Goal: Task Accomplishment & Management: Complete application form

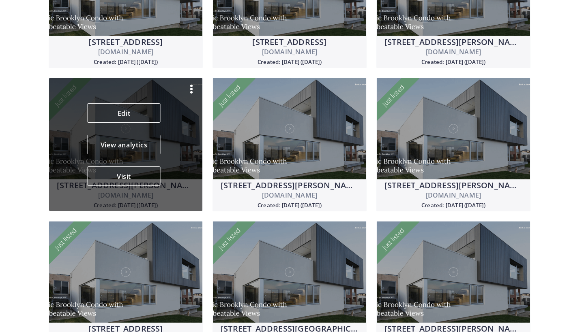
scroll to position [441, 0]
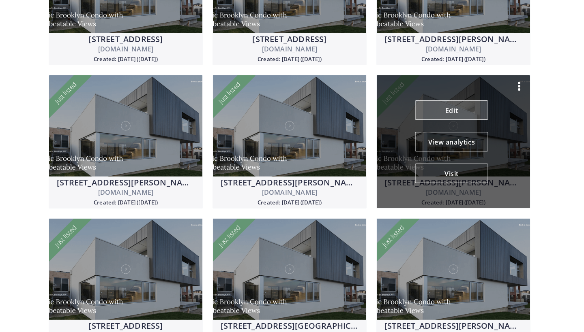
click at [448, 108] on link "Edit" at bounding box center [451, 110] width 73 height 19
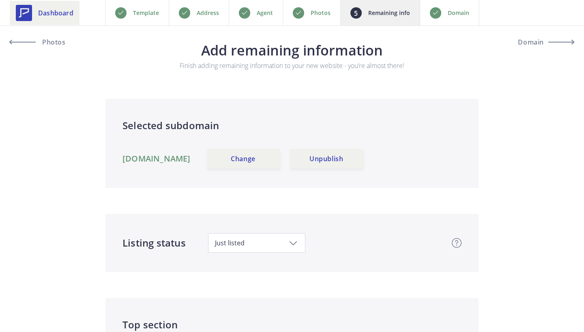
click at [58, 6] on link "Dashboard" at bounding box center [45, 13] width 70 height 24
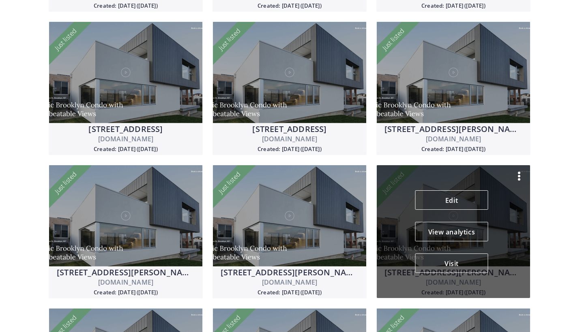
scroll to position [352, 0]
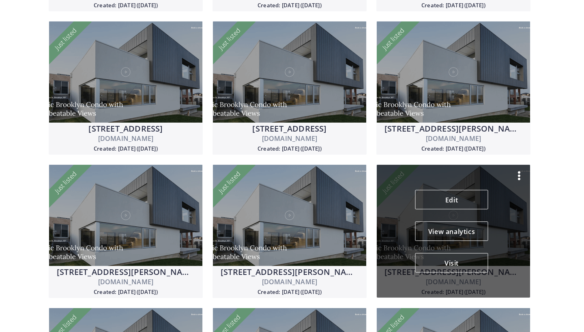
click at [519, 173] on img at bounding box center [519, 176] width 10 height 10
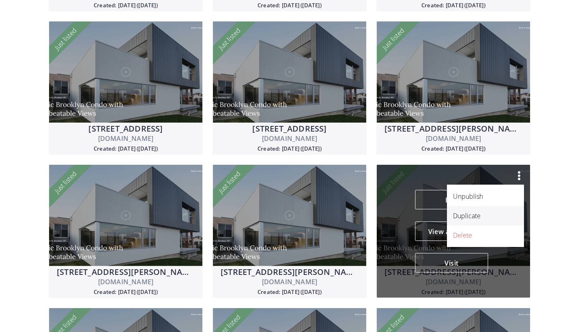
click at [483, 219] on p "Duplicate" at bounding box center [481, 216] width 56 height 10
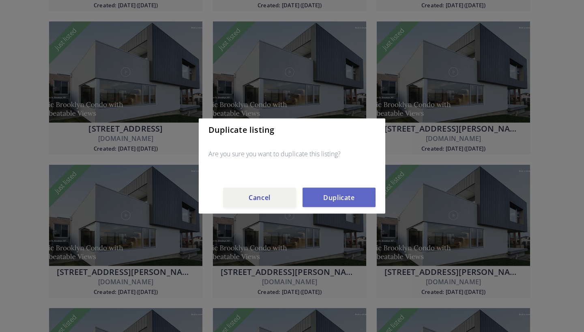
click at [351, 198] on button "Duplicate" at bounding box center [338, 197] width 73 height 19
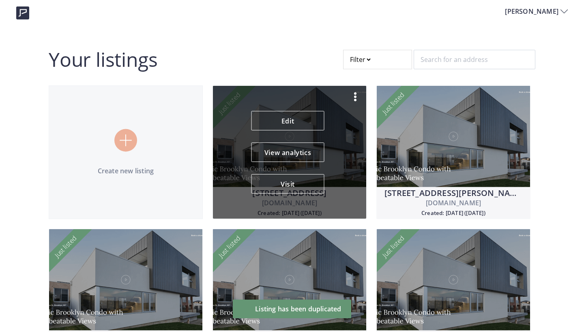
scroll to position [0, 0]
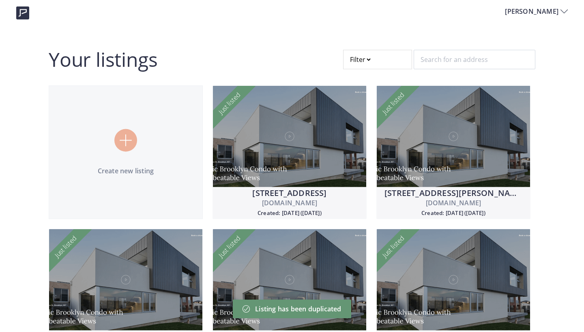
click at [7, 9] on div "[PERSON_NAME]" at bounding box center [292, 13] width 584 height 15
click at [24, 12] on img at bounding box center [22, 12] width 13 height 13
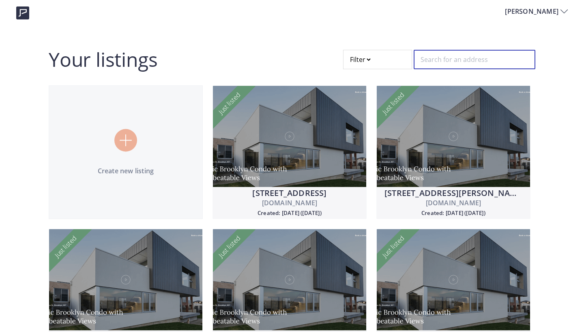
click at [455, 61] on input "text" at bounding box center [475, 59] width 122 height 19
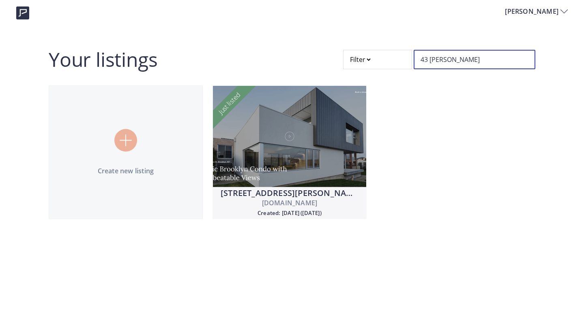
type input "43 HANNA"
click at [408, 177] on div "Create new listing 43 Hanna Avenue Unit 605 43hannaavenueunit605.usepillar.com …" at bounding box center [292, 158] width 496 height 144
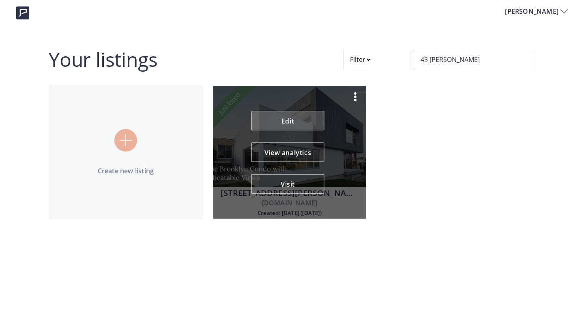
click at [287, 122] on link "Edit" at bounding box center [287, 120] width 73 height 19
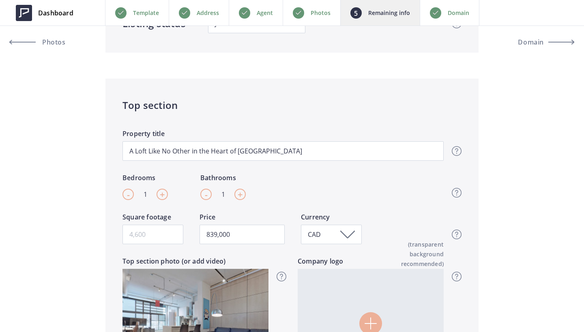
scroll to position [223, 0]
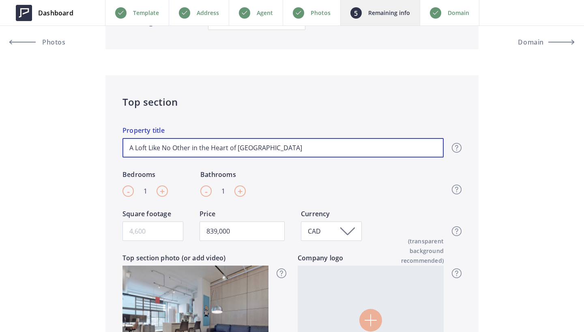
drag, startPoint x: 302, startPoint y: 150, endPoint x: 66, endPoint y: 133, distance: 237.0
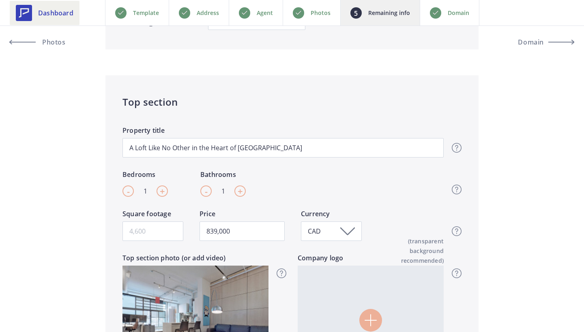
click at [56, 13] on span "Dashboard" at bounding box center [55, 13] width 35 height 10
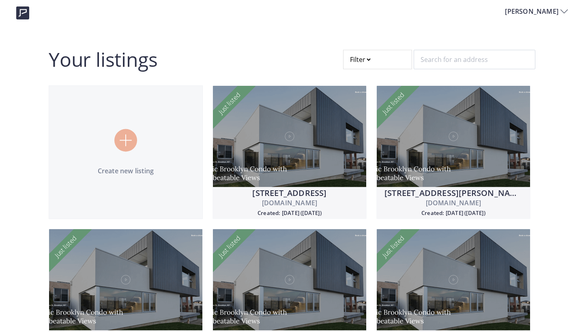
click at [124, 139] on img at bounding box center [126, 141] width 12 height 12
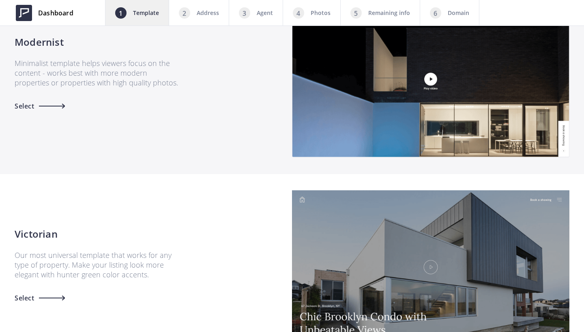
scroll to position [581, 0]
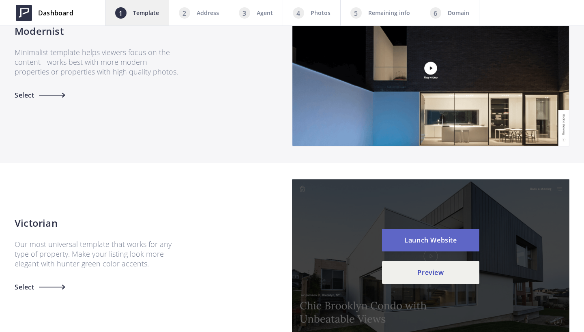
click at [431, 237] on button "Launch Website" at bounding box center [430, 240] width 97 height 23
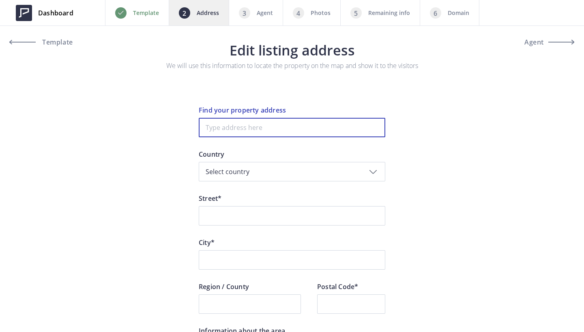
click at [235, 126] on input at bounding box center [292, 127] width 187 height 19
paste input "A Loft Like No Other in the Heart of [GEOGRAPHIC_DATA]"
drag, startPoint x: 358, startPoint y: 130, endPoint x: 135, endPoint y: 123, distance: 222.7
click at [135, 123] on div "Dashboard Back Template Address Agent Photos Remaining info Domain Next Templat…" at bounding box center [292, 260] width 584 height 520
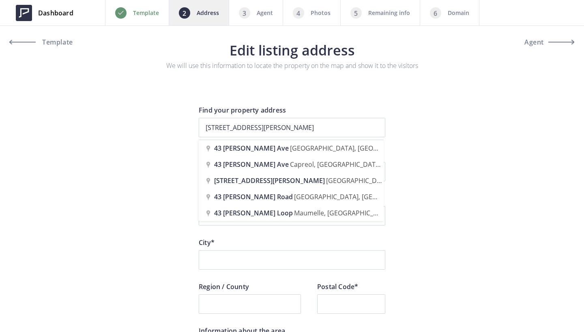
type input "[STREET_ADDRESS][PERSON_NAME]"
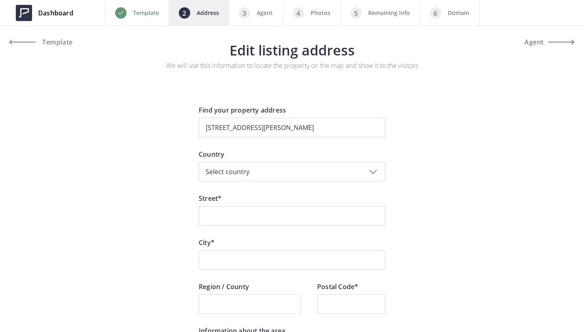
type input "[PERSON_NAME][STREET_ADDRESS]"
type input "[GEOGRAPHIC_DATA]"
type input "ON"
type input "M6K 1X1"
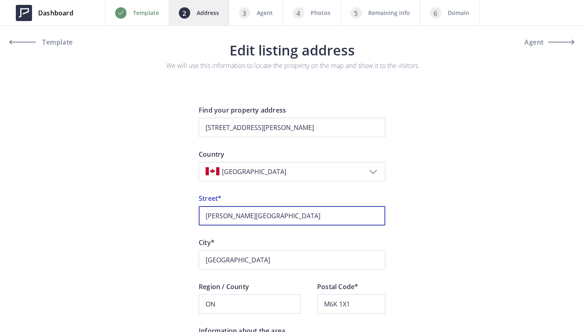
click at [202, 212] on input "Hanna Avenue" at bounding box center [292, 215] width 187 height 19
click at [274, 212] on input "43 Hanna Avenue" at bounding box center [292, 215] width 187 height 19
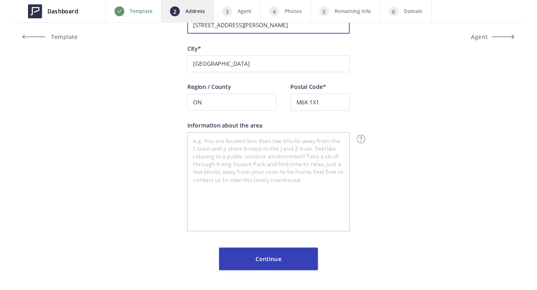
scroll to position [187, 0]
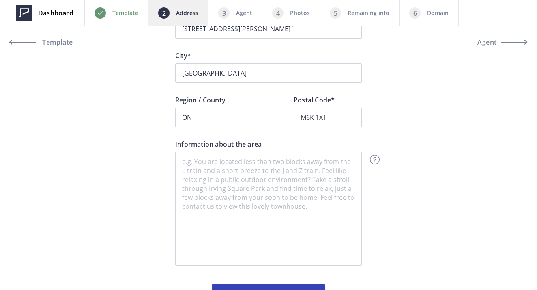
click at [303, 54] on label "City*" at bounding box center [268, 57] width 187 height 13
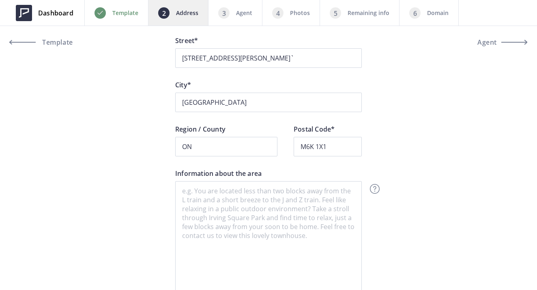
scroll to position [146, 0]
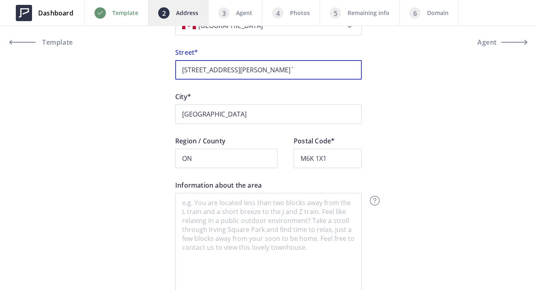
click at [281, 64] on input "43 Hanna Avenue Unit 605`" at bounding box center [268, 69] width 187 height 19
click at [270, 66] on input "43 Hanna Avenue Unit 605`" at bounding box center [268, 69] width 187 height 19
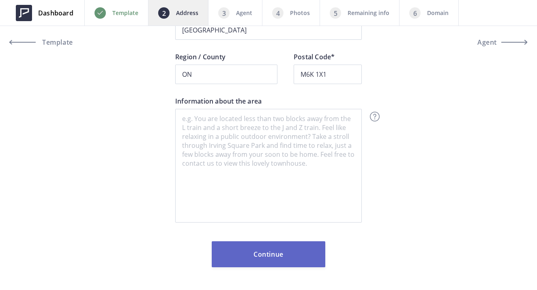
type input "43 Hanna Avenue Unit 605"
click at [274, 244] on button "Continue" at bounding box center [269, 254] width 114 height 26
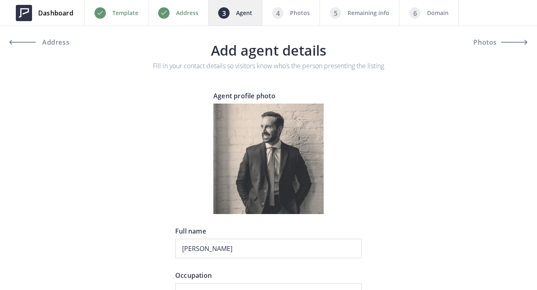
type input "[PHONE_NUMBER]"
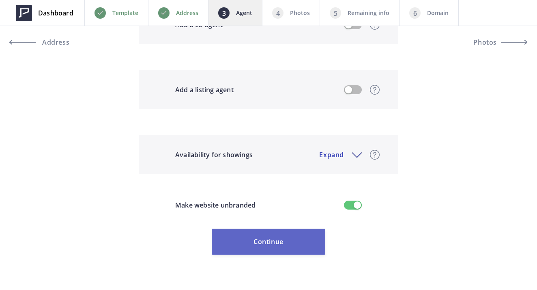
scroll to position [758, 0]
click at [270, 246] on button "Continue" at bounding box center [269, 241] width 114 height 26
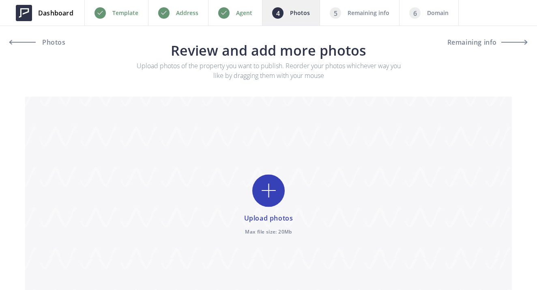
click at [268, 189] on input "file" at bounding box center [268, 205] width 487 height 217
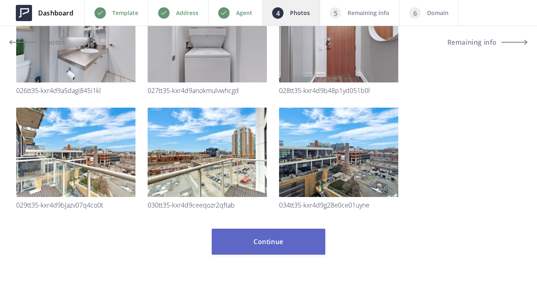
scroll to position [920, 0]
click at [256, 249] on button "Continue" at bounding box center [269, 241] width 114 height 26
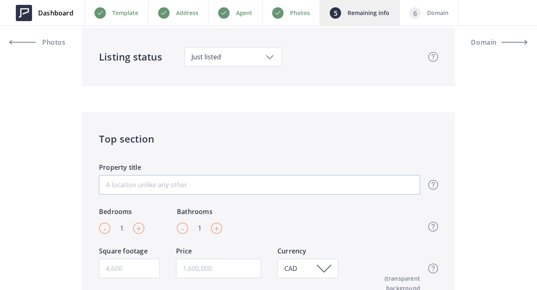
scroll to position [77, 0]
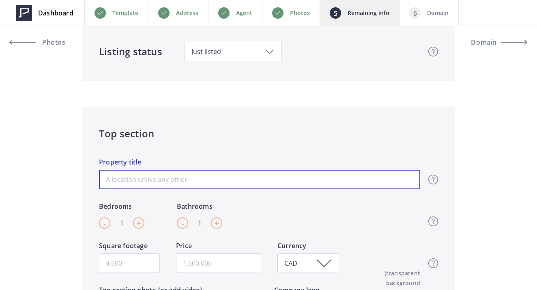
click at [242, 182] on input "Property title" at bounding box center [259, 178] width 321 height 19
paste input "A Loft Like No Other in the Heart of [GEOGRAPHIC_DATA]"
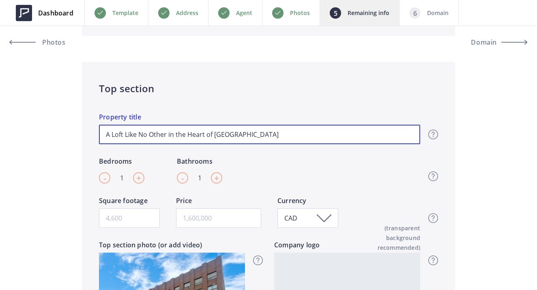
scroll to position [161, 0]
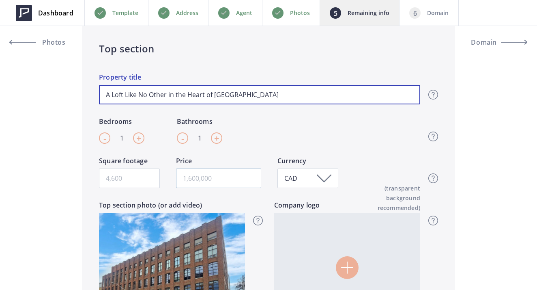
type input "A Loft Like No Other in the Heart of [GEOGRAPHIC_DATA]"
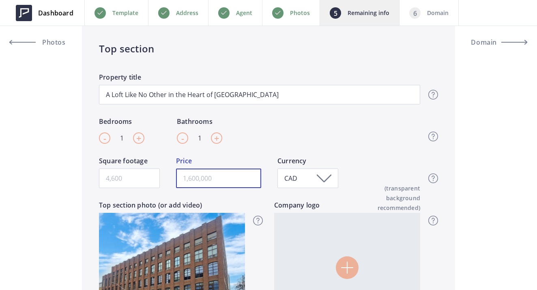
click at [207, 181] on input "text" at bounding box center [218, 177] width 85 height 19
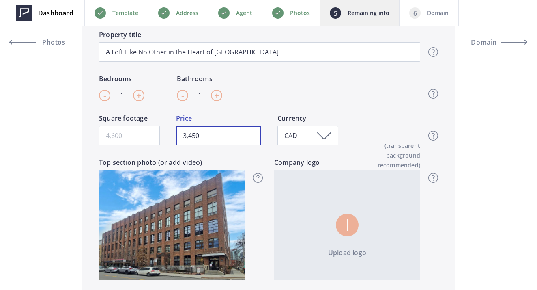
scroll to position [601, 0]
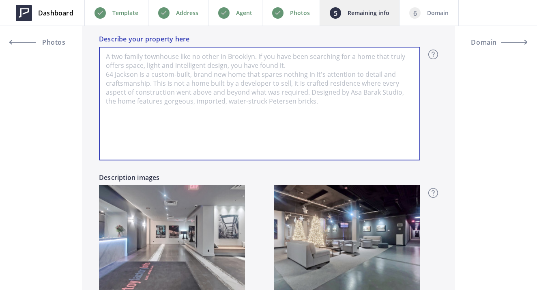
click at [189, 109] on textarea "Describe your property here" at bounding box center [259, 104] width 321 height 114
click at [235, 117] on textarea "Describe your property here" at bounding box center [259, 104] width 321 height 114
paste textarea "Experience authentic loft living at the iconic Toy Factory Lofts in the heart o…"
type input "3,450"
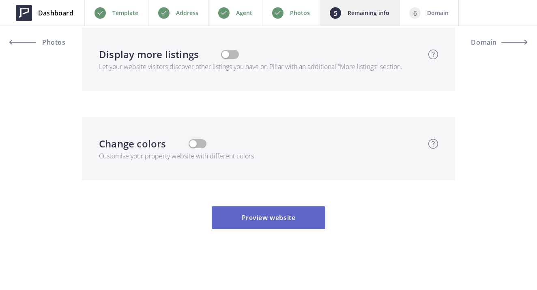
scroll to position [1954, 0]
type textarea "Experience authentic loft living at the iconic Toy Factory Lofts in the heart o…"
click at [282, 214] on button "Preview website" at bounding box center [269, 217] width 114 height 23
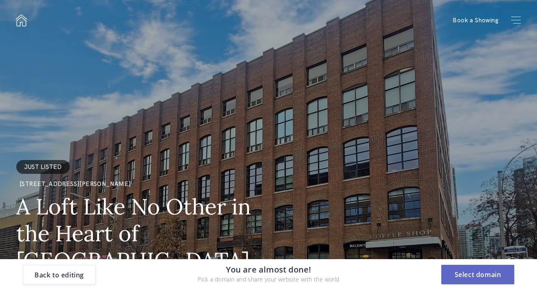
scroll to position [0, 0]
click at [471, 275] on button "Select domain" at bounding box center [477, 273] width 73 height 19
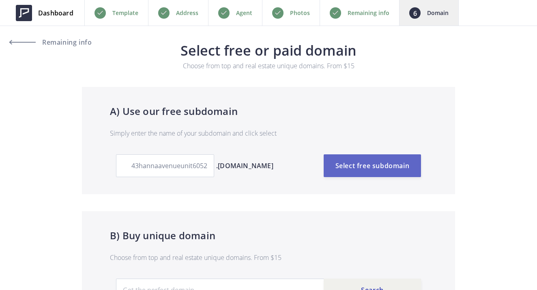
click at [372, 162] on button "Select free subdomain" at bounding box center [372, 165] width 97 height 23
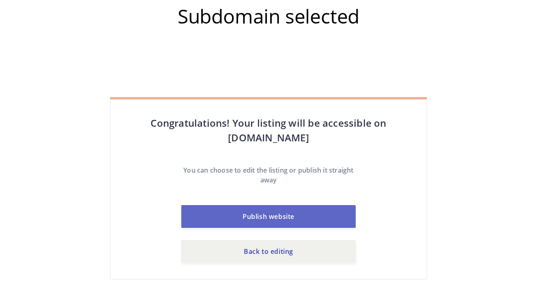
click at [268, 208] on button "Publish website" at bounding box center [268, 216] width 174 height 23
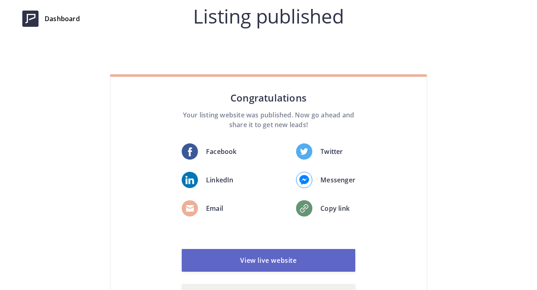
click at [281, 259] on link "View live website" at bounding box center [269, 260] width 174 height 23
click at [261, 252] on link "View live website" at bounding box center [269, 260] width 174 height 23
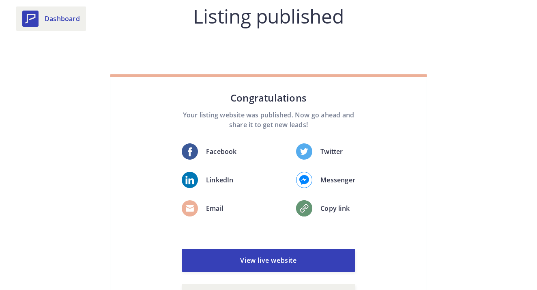
click at [63, 17] on span "Dashboard" at bounding box center [62, 19] width 35 height 10
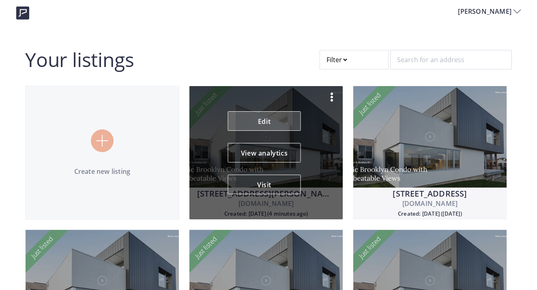
click at [273, 121] on link "Edit" at bounding box center [264, 120] width 73 height 19
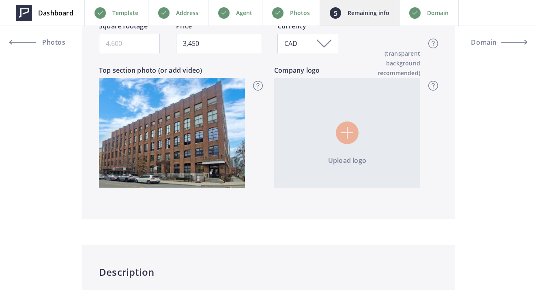
scroll to position [435, 0]
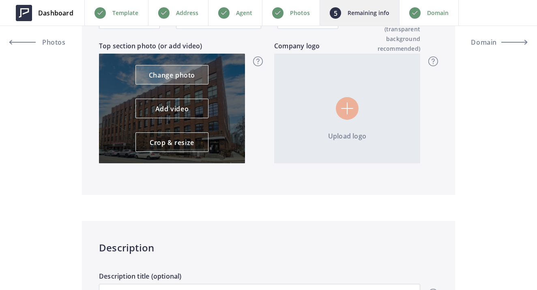
click at [172, 77] on link "Change photo" at bounding box center [171, 74] width 73 height 19
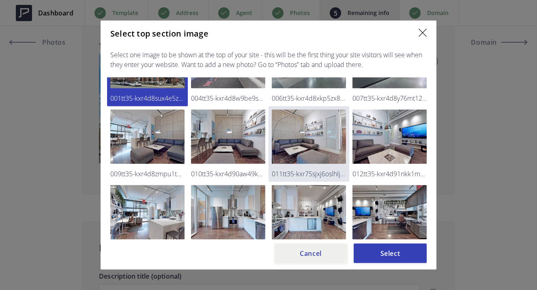
scroll to position [48, 0]
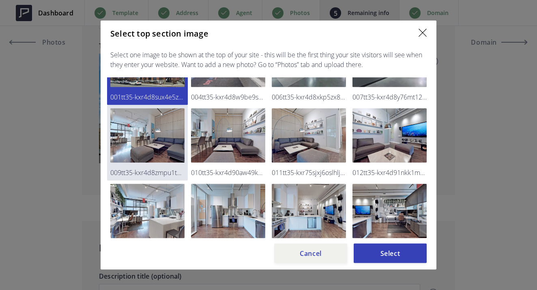
click at [169, 142] on img at bounding box center [147, 135] width 74 height 54
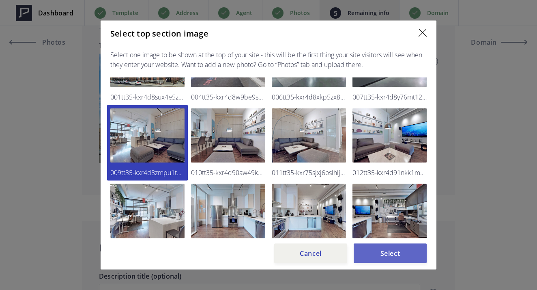
click at [410, 257] on button "Select" at bounding box center [390, 252] width 73 height 19
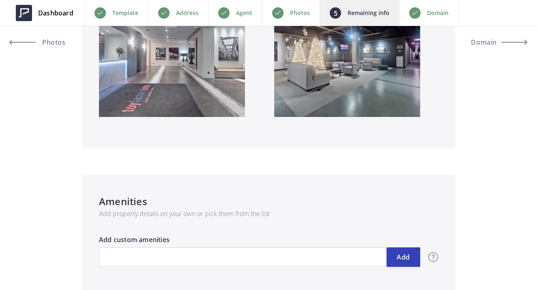
scroll to position [896, 0]
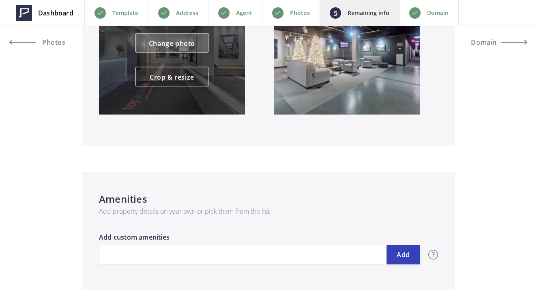
click at [176, 45] on link "Change photo" at bounding box center [171, 42] width 73 height 19
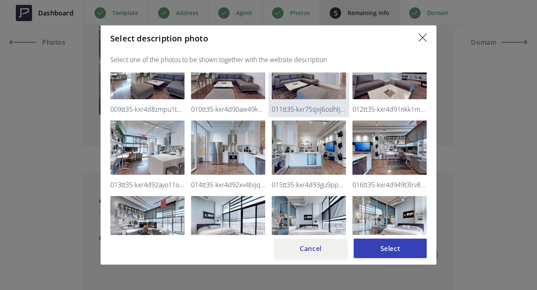
scroll to position [107, 0]
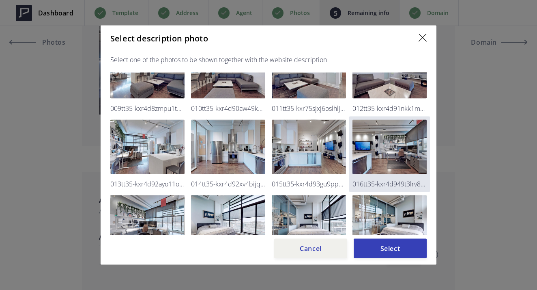
click at [388, 153] on img at bounding box center [389, 147] width 74 height 54
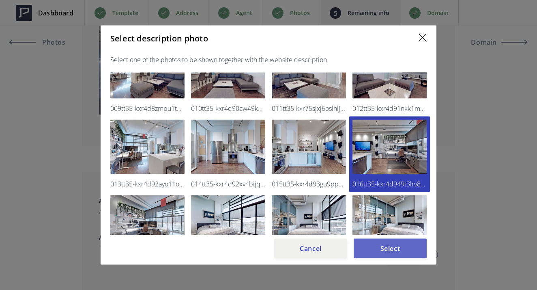
click at [407, 251] on button "Select" at bounding box center [390, 247] width 73 height 19
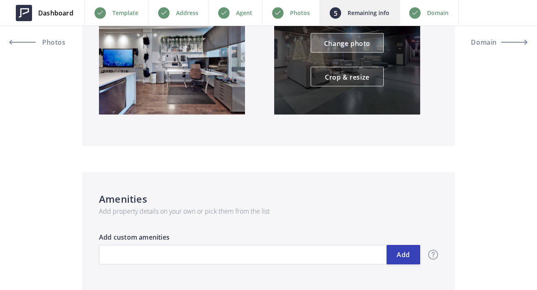
click at [349, 45] on link "Change photo" at bounding box center [347, 42] width 73 height 19
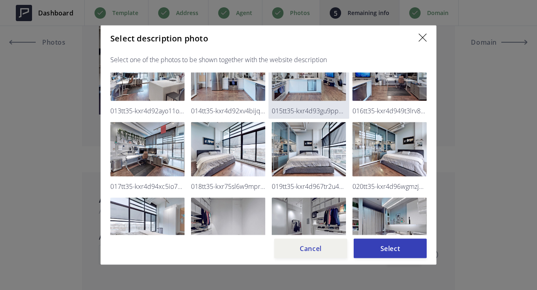
scroll to position [184, 0]
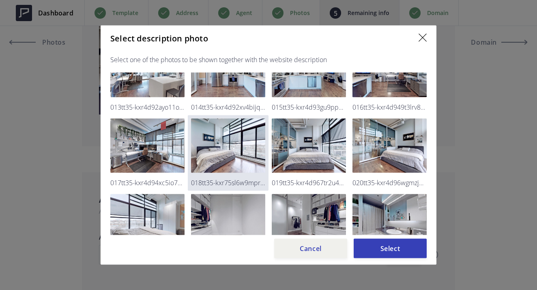
click at [236, 145] on img at bounding box center [228, 145] width 74 height 54
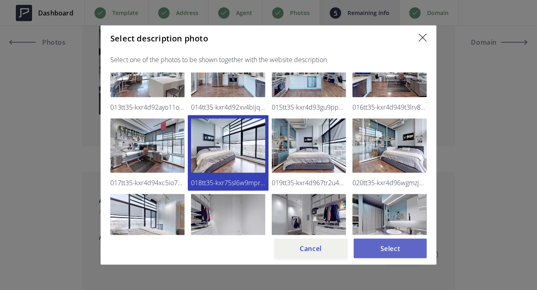
click at [394, 254] on button "Select" at bounding box center [390, 247] width 73 height 19
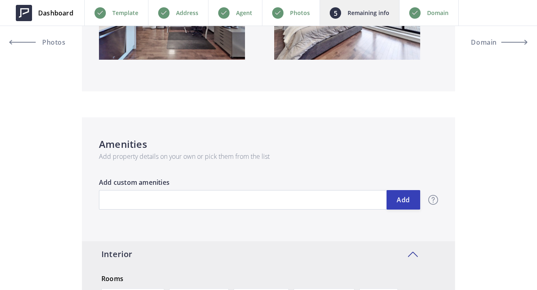
scroll to position [924, 0]
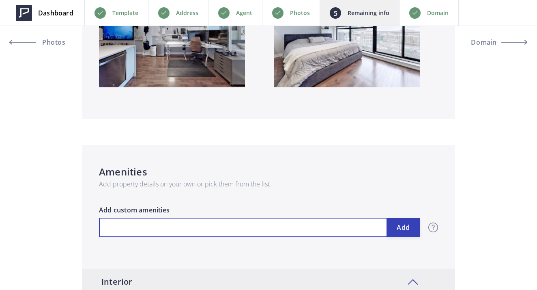
click at [158, 236] on input "text" at bounding box center [259, 226] width 321 height 19
type input "3,450"
type input "C"
type input "3,450"
type input "Co"
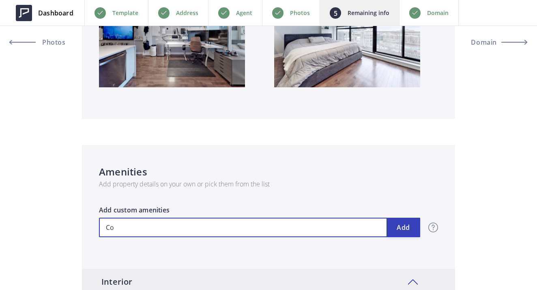
type input "3,450"
type input "Con"
type input "3,450"
type input "Conc"
type input "3,450"
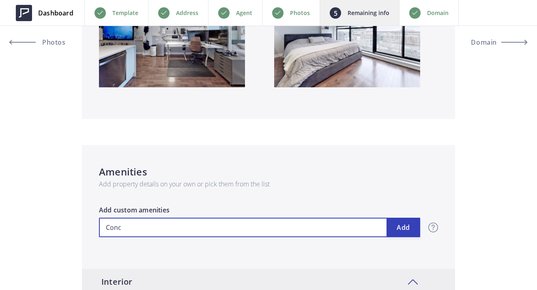
type input "Conce"
type input "3,450"
type input "Concer"
type input "3,450"
type input "Conceri"
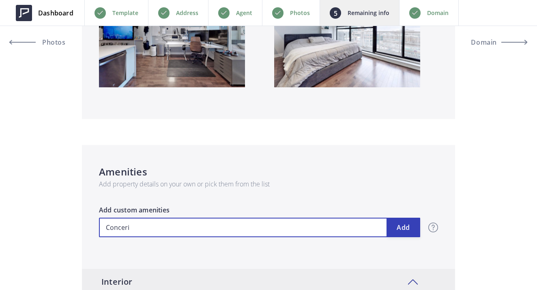
type input "3,450"
type input "Concerig"
type input "3,450"
type input "Concerige"
type input "3,450"
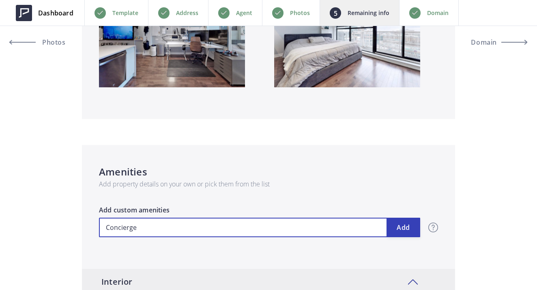
type input "Concierge"
type input "3,450"
type input "g"
type input "3,450"
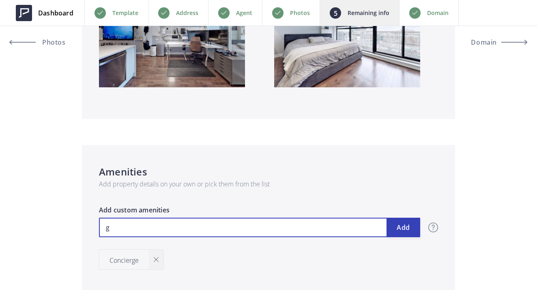
type input "gy"
type input "3,450"
type input "gym"
type input "3,450"
type input "gy"
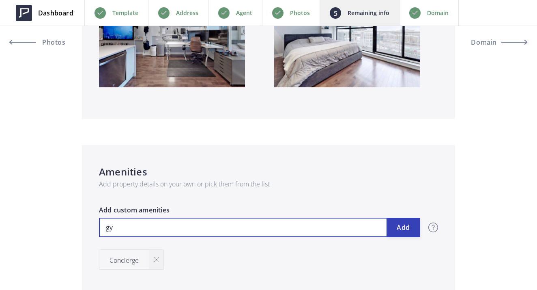
type input "3,450"
type input "g"
type input "3,450"
type input "G"
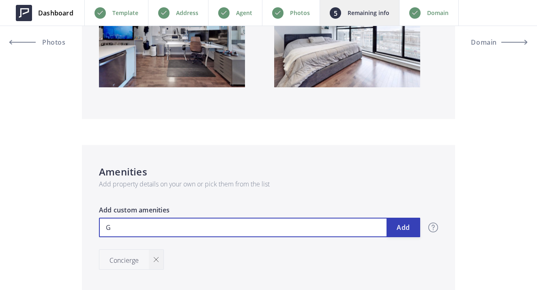
type input "3,450"
type input "Gy"
type input "3,450"
type input "Gym"
type input "3,450"
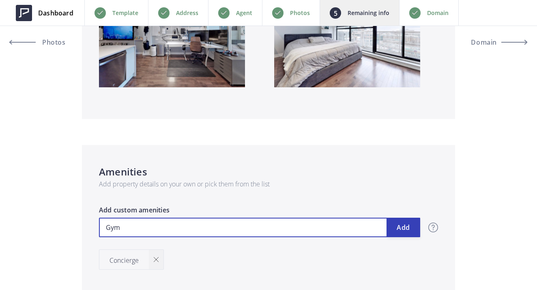
type input "Gym"
type input "3,450"
type input "R"
type input "3,450"
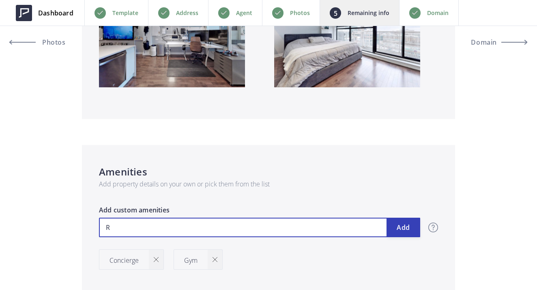
type input "Ro"
type input "3,450"
type input "Roo"
type input "3,450"
type input "Roof"
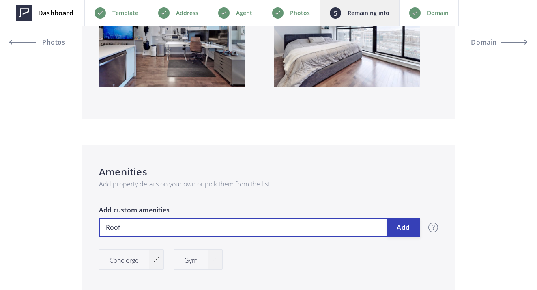
type input "3,450"
type input "Rooft"
type input "3,450"
type input "Roofto"
type input "3,450"
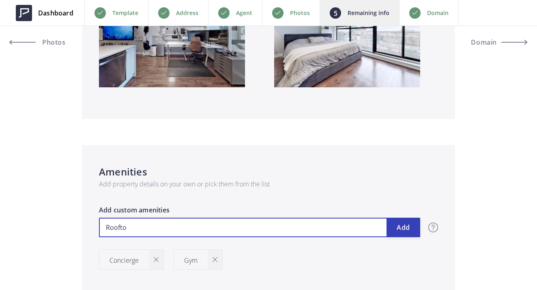
type input "Rooftop"
type input "3,450"
type input "Rooftop"
type input "3,450"
type input "Rooftop D"
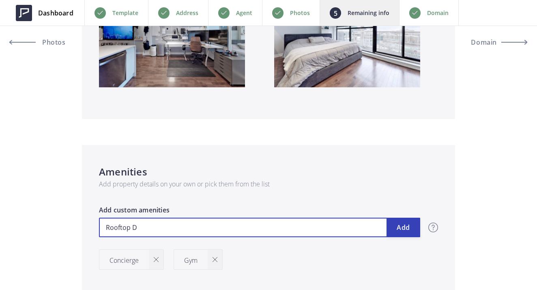
type input "3,450"
type input "Rooftop De"
type input "3,450"
type input "Rooftop Dec"
type input "3,450"
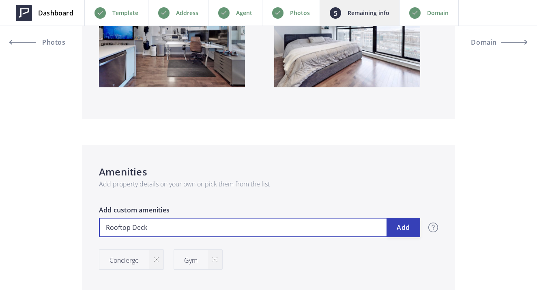
type input "Rooftop Deck"
type input "3,450"
type input "P"
type input "3,450"
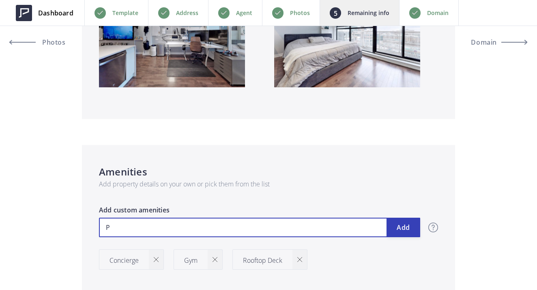
type input "Pa"
type input "3,450"
type input "Par"
type input "3,450"
type input "Part"
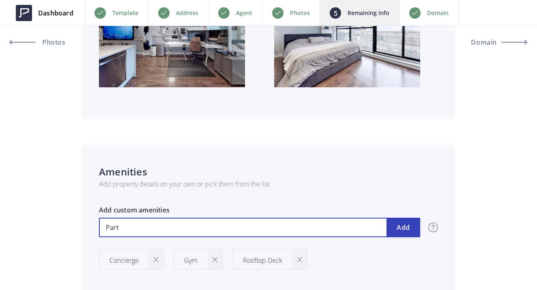
type input "3,450"
type input "Party"
type input "3,450"
type input "Party"
type input "3,450"
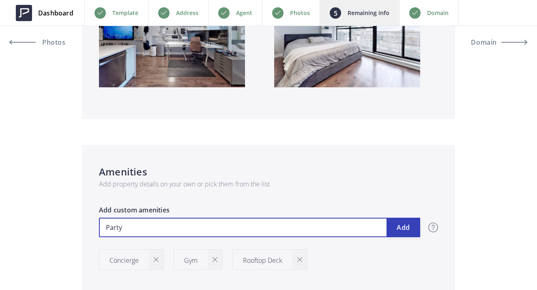
type input "Party R"
type input "3,450"
type input "Party Ro"
type input "3,450"
type input "Party Roo"
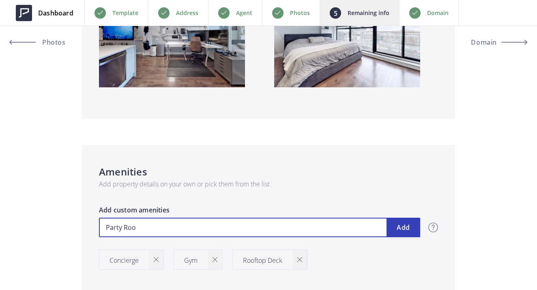
type input "3,450"
type input "Party Room"
type input "3,450"
type input "Party Room"
type input "3,450"
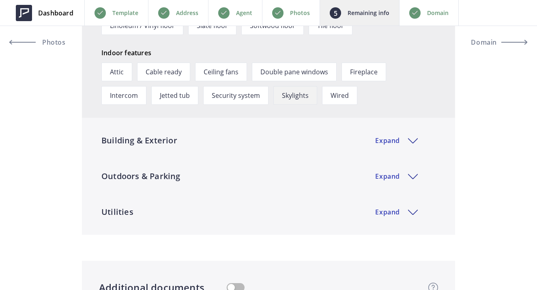
scroll to position [1374, 0]
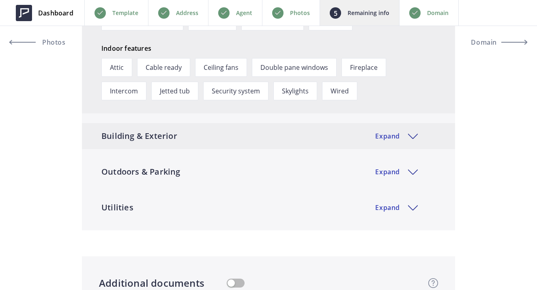
click at [246, 135] on div "Building & Exterior Expand" at bounding box center [268, 136] width 373 height 26
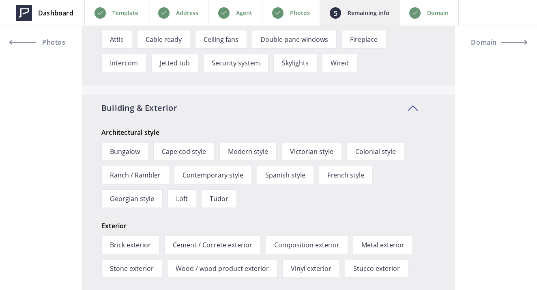
scroll to position [1430, 0]
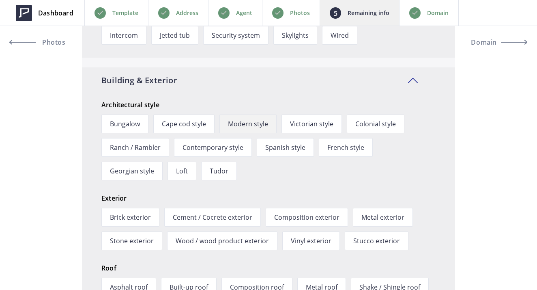
click at [240, 124] on span "Modern style" at bounding box center [247, 123] width 57 height 19
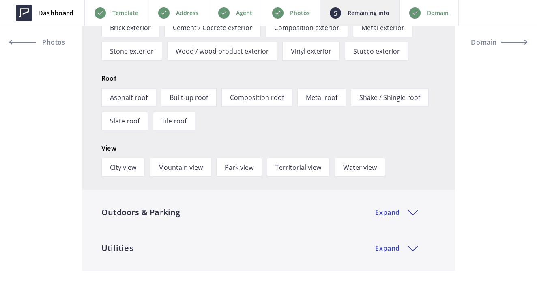
scroll to position [1669, 0]
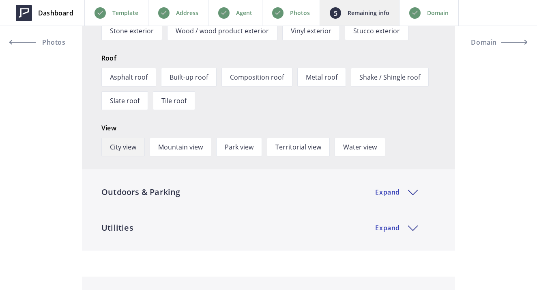
click at [119, 144] on span "City view" at bounding box center [122, 146] width 43 height 19
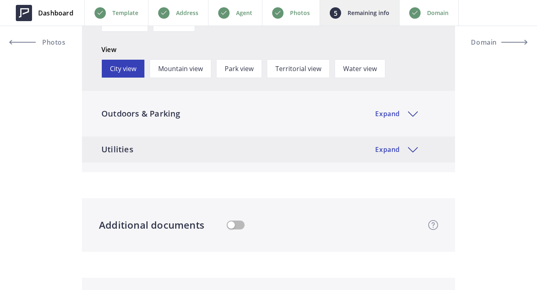
scroll to position [1761, 0]
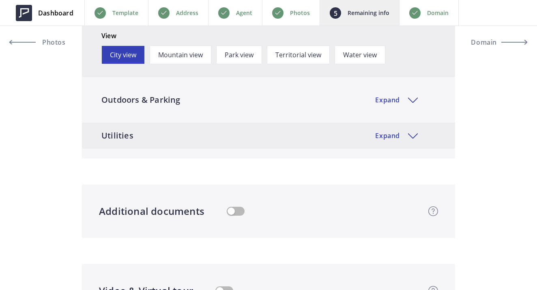
click at [255, 143] on div "Utilities Expand" at bounding box center [268, 135] width 373 height 26
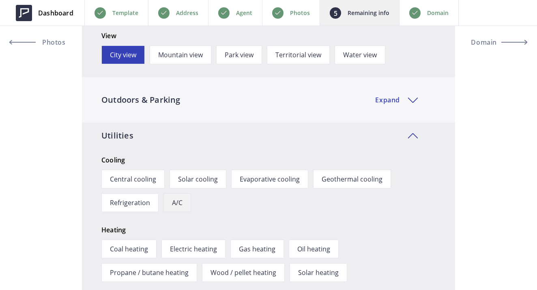
click at [183, 202] on span "A/C" at bounding box center [177, 202] width 28 height 19
click at [257, 249] on span "Gas heating" at bounding box center [257, 248] width 54 height 19
type input "3,450"
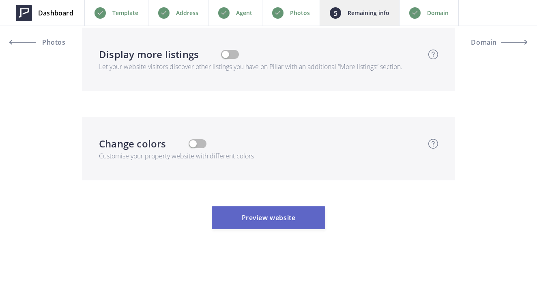
scroll to position [2561, 0]
click at [257, 218] on button "Preview website" at bounding box center [269, 217] width 114 height 23
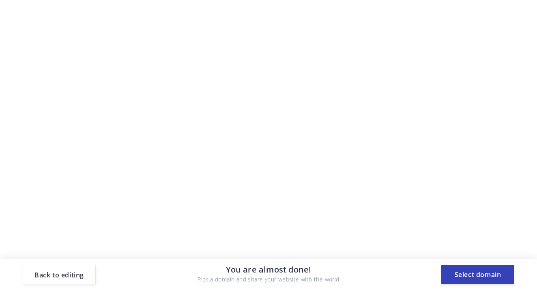
scroll to position [0, 0]
click at [476, 275] on button "Select domain" at bounding box center [477, 273] width 73 height 19
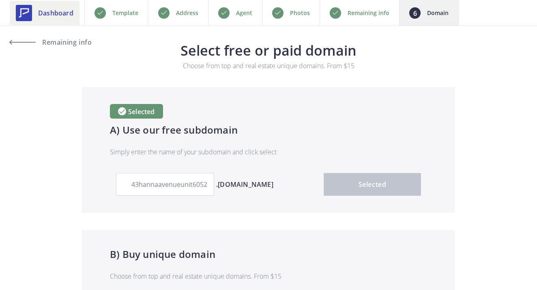
click at [67, 9] on span "Dashboard" at bounding box center [55, 13] width 35 height 10
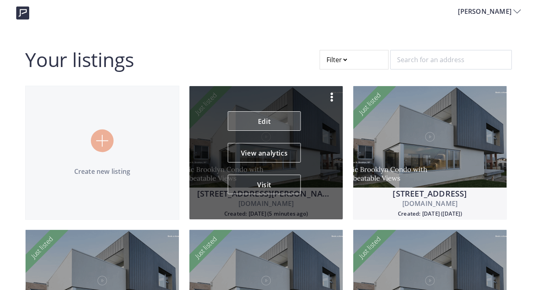
click at [274, 122] on link "Edit" at bounding box center [264, 120] width 73 height 19
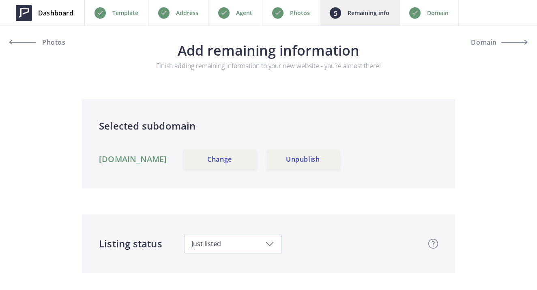
drag, startPoint x: 257, startPoint y: 161, endPoint x: 98, endPoint y: 158, distance: 159.4
click at [98, 158] on div "Selected subdomain 43hannaavenueunit6052.usepillar.com Change Unpublish" at bounding box center [268, 143] width 373 height 89
copy link "[DOMAIN_NAME]"
click at [61, 13] on span "Dashboard" at bounding box center [55, 13] width 35 height 10
